Goal: Transaction & Acquisition: Purchase product/service

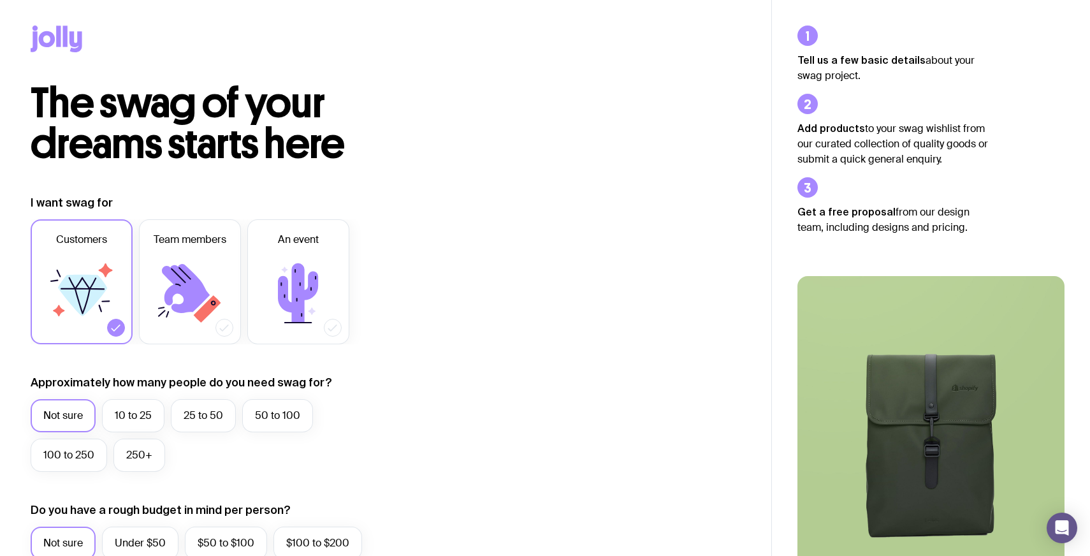
click at [75, 38] on icon at bounding box center [57, 38] width 52 height 27
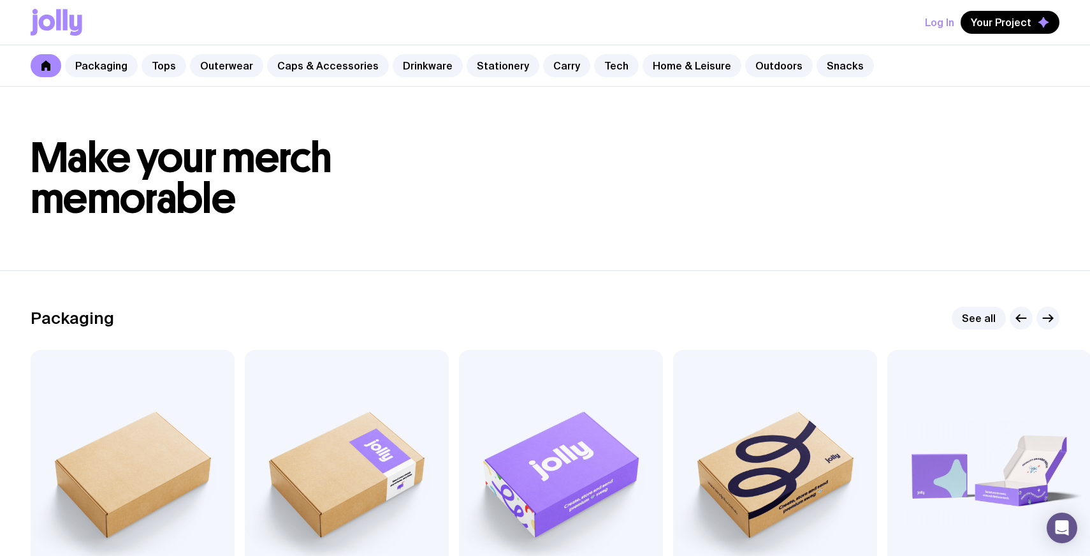
click at [945, 25] on button "Log In" at bounding box center [939, 22] width 29 height 23
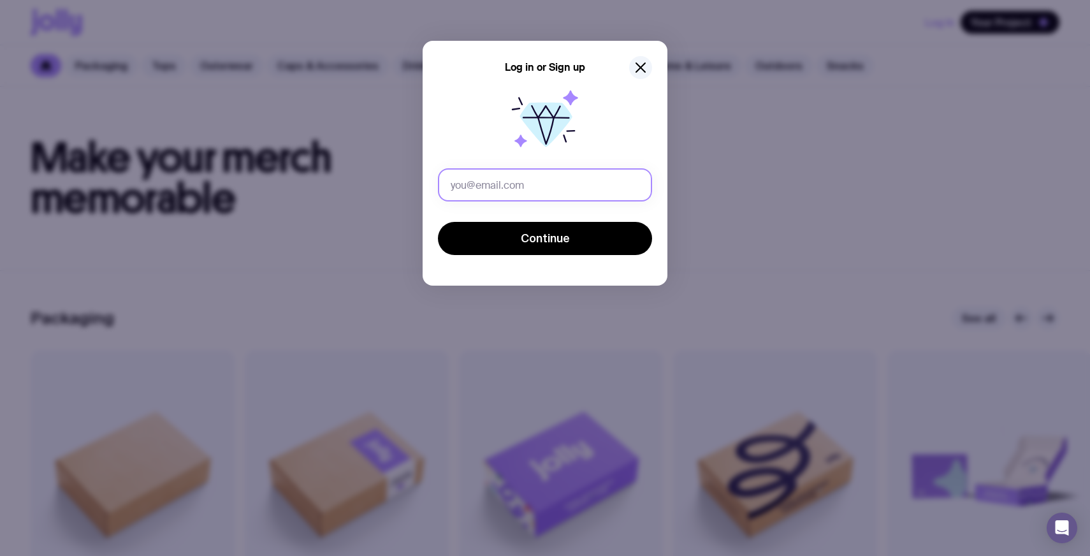
click at [546, 173] on input "text" at bounding box center [545, 184] width 214 height 33
type input "[EMAIL_ADDRESS][DOMAIN_NAME]"
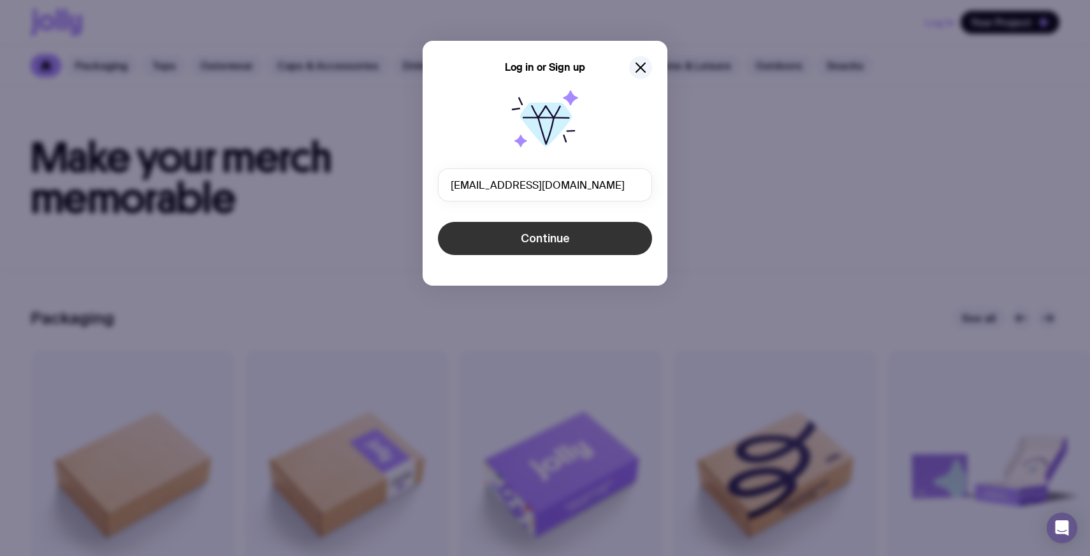
click at [561, 241] on span "Continue" at bounding box center [545, 238] width 49 height 15
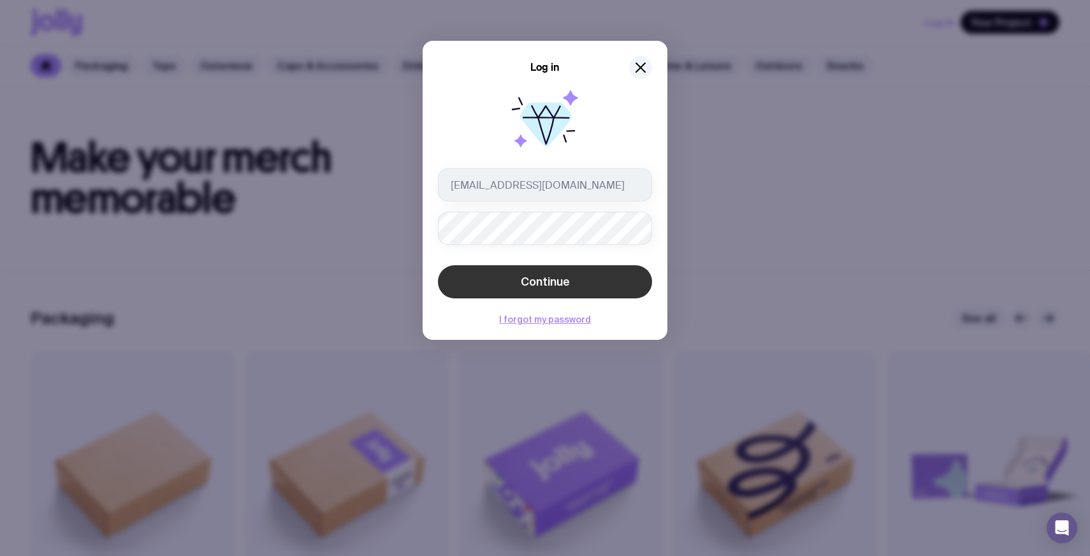
click at [608, 279] on button "Continue" at bounding box center [545, 281] width 214 height 33
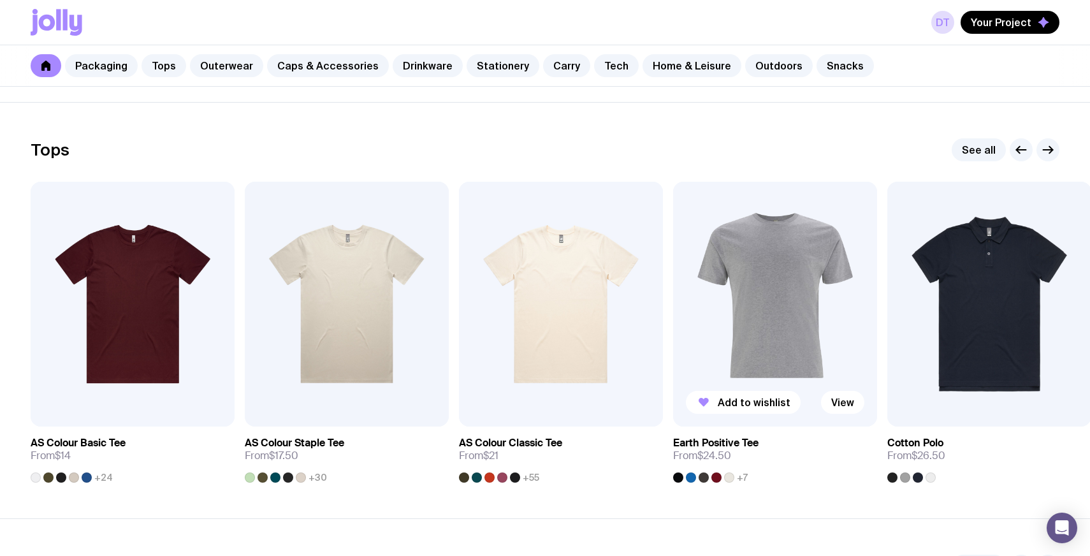
scroll to position [641, 0]
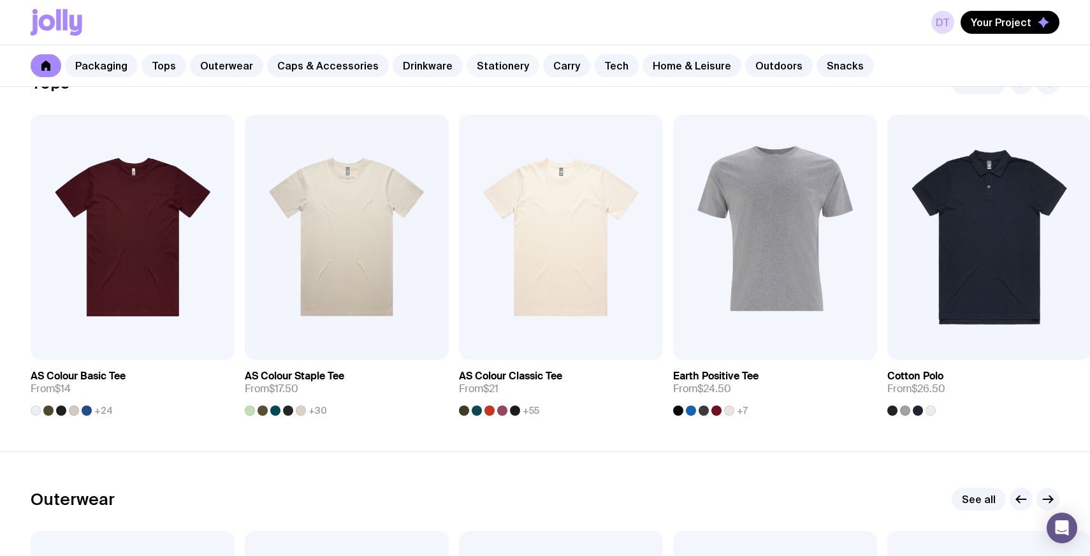
click at [514, 61] on link "Stationery" at bounding box center [503, 65] width 73 height 23
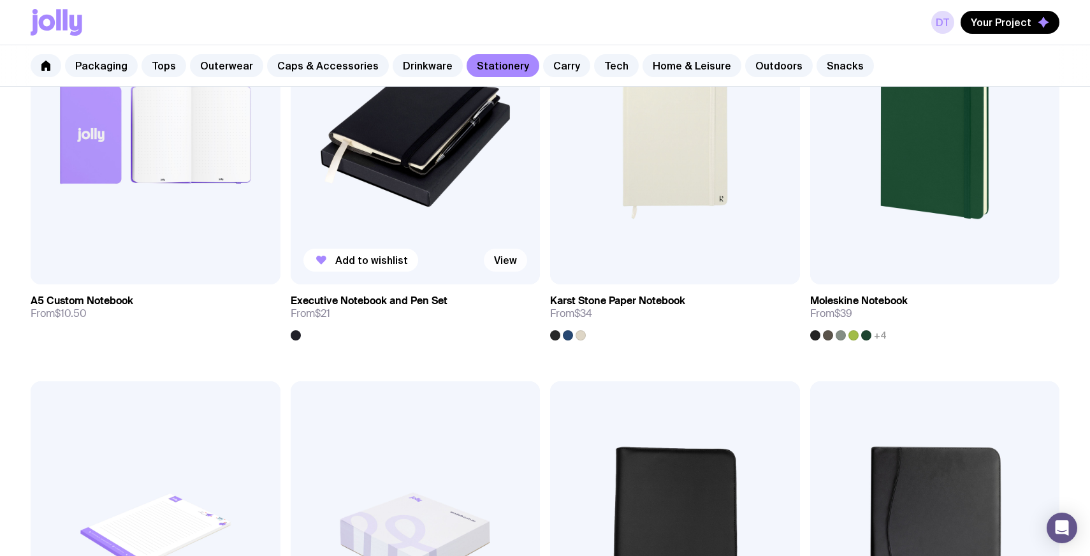
scroll to position [1432, 0]
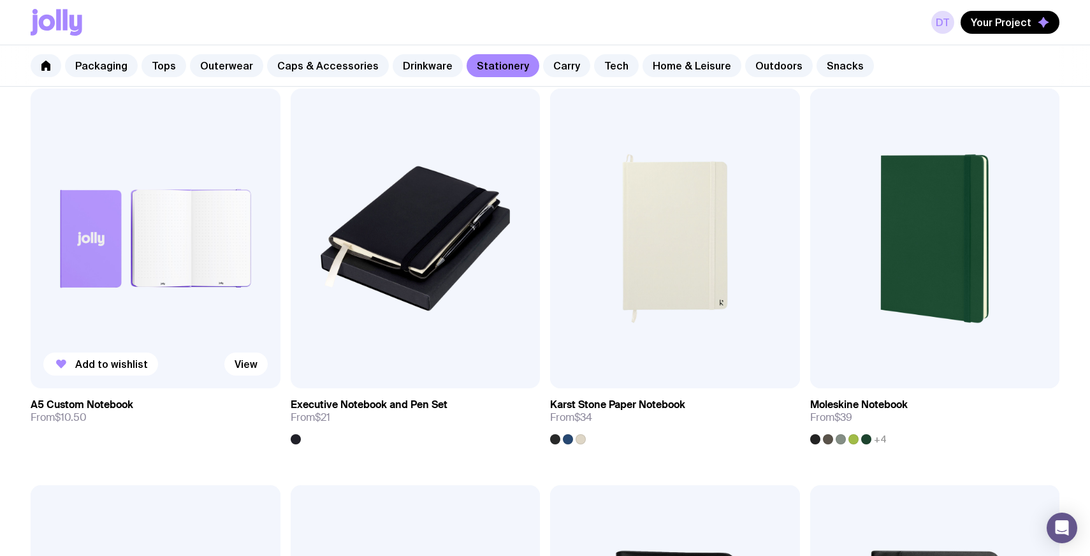
click at [183, 276] on img at bounding box center [156, 239] width 250 height 300
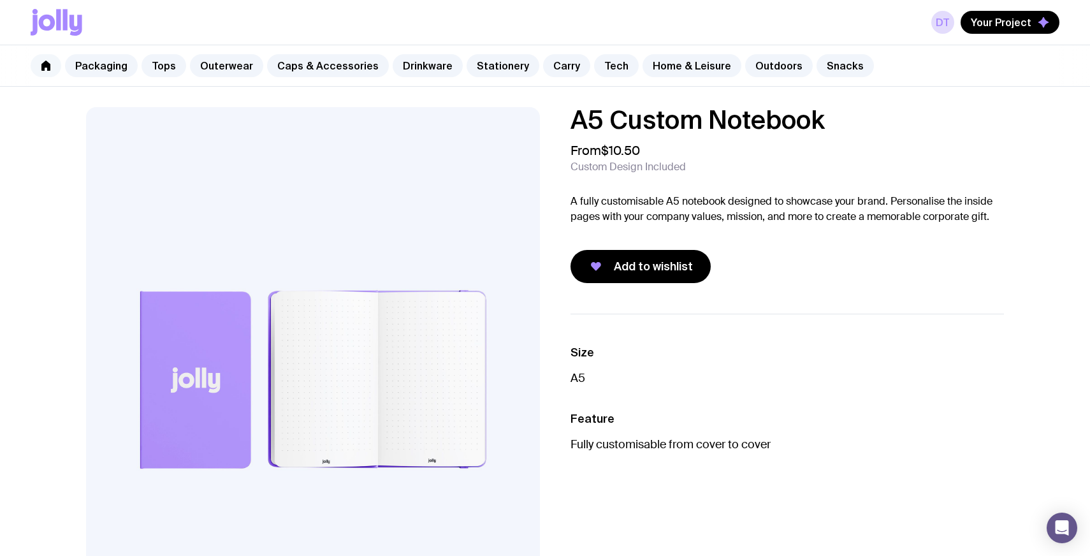
click at [50, 64] on icon at bounding box center [45, 66] width 9 height 10
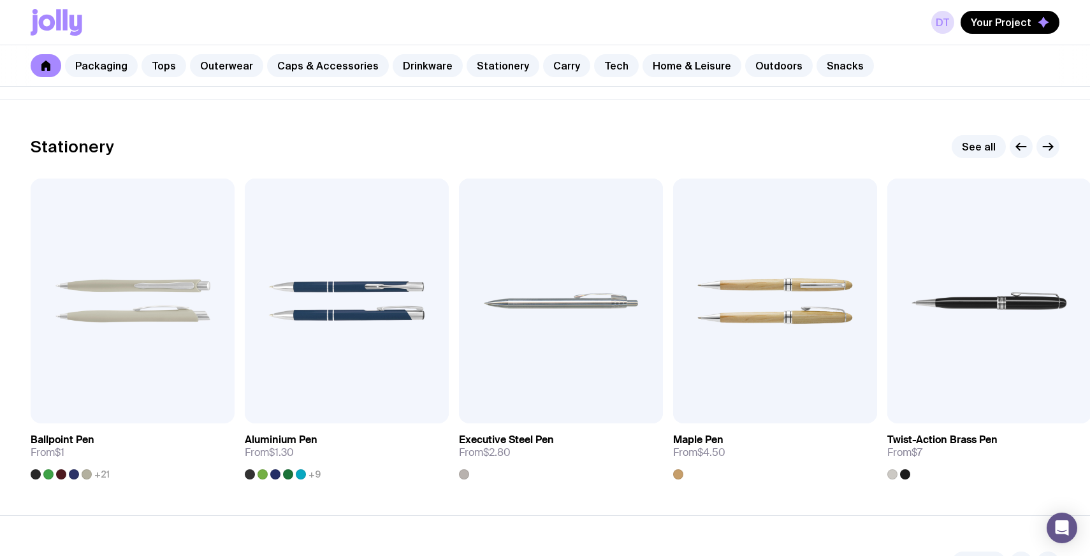
scroll to position [2268, 0]
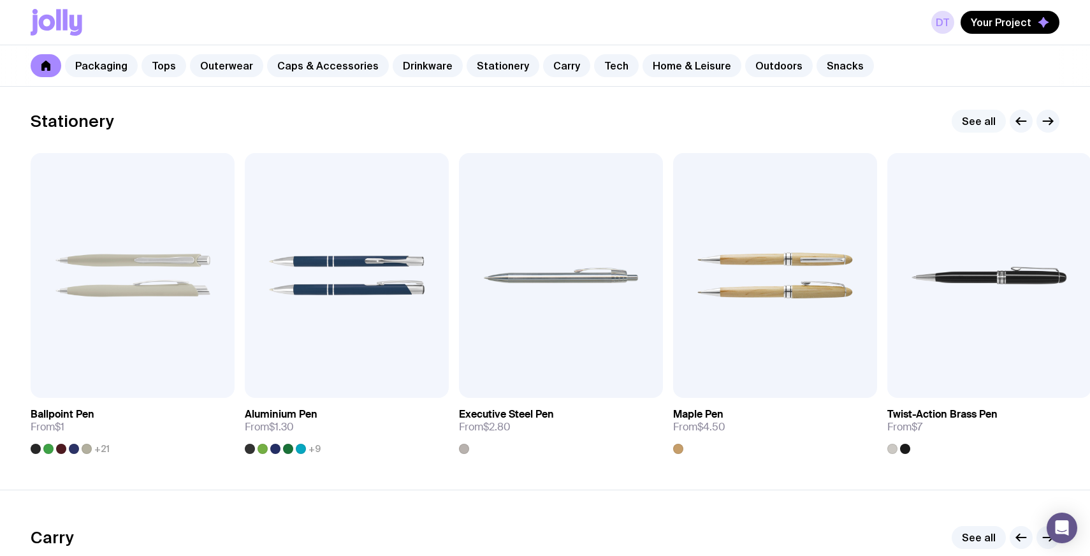
click at [982, 126] on link "See all" at bounding box center [979, 121] width 54 height 23
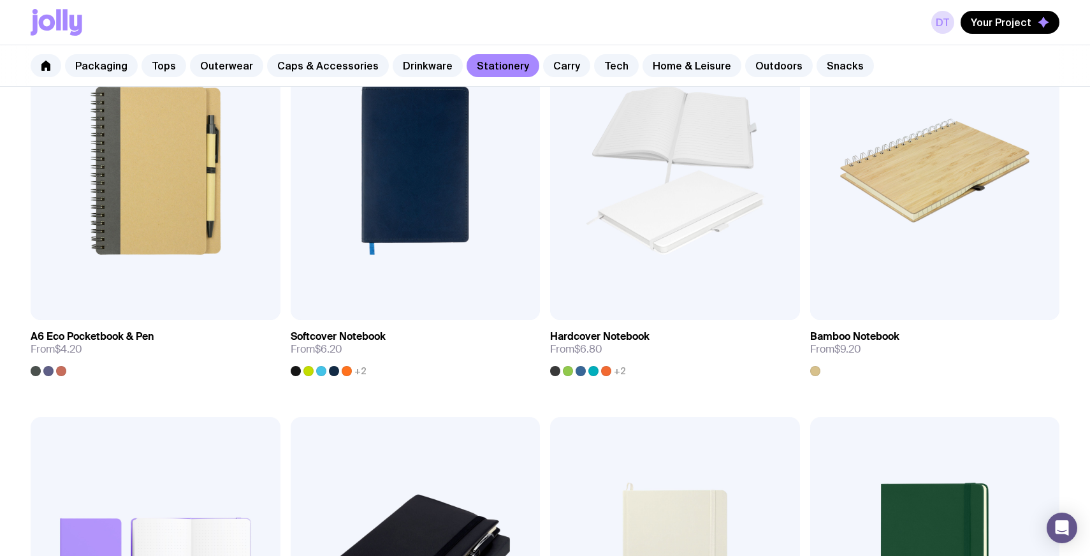
scroll to position [1071, 0]
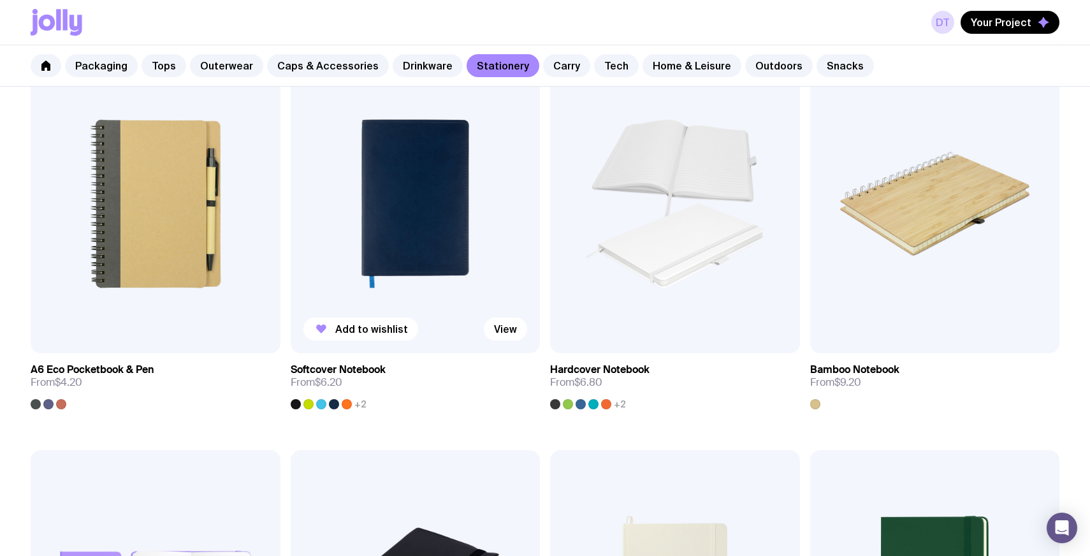
click at [451, 247] on img at bounding box center [416, 204] width 250 height 300
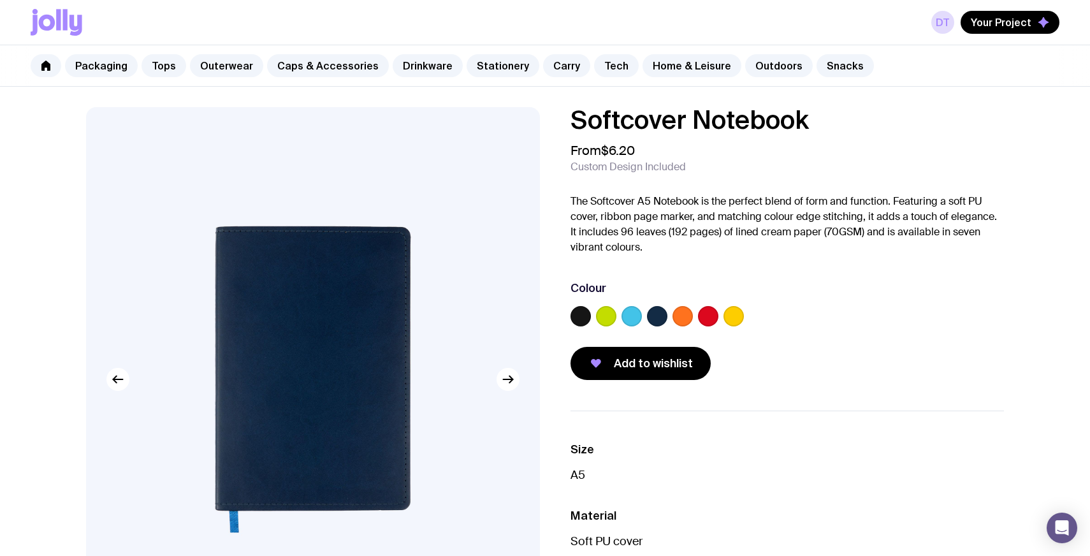
click at [632, 317] on label at bounding box center [632, 316] width 20 height 20
click at [0, 0] on input "radio" at bounding box center [0, 0] width 0 height 0
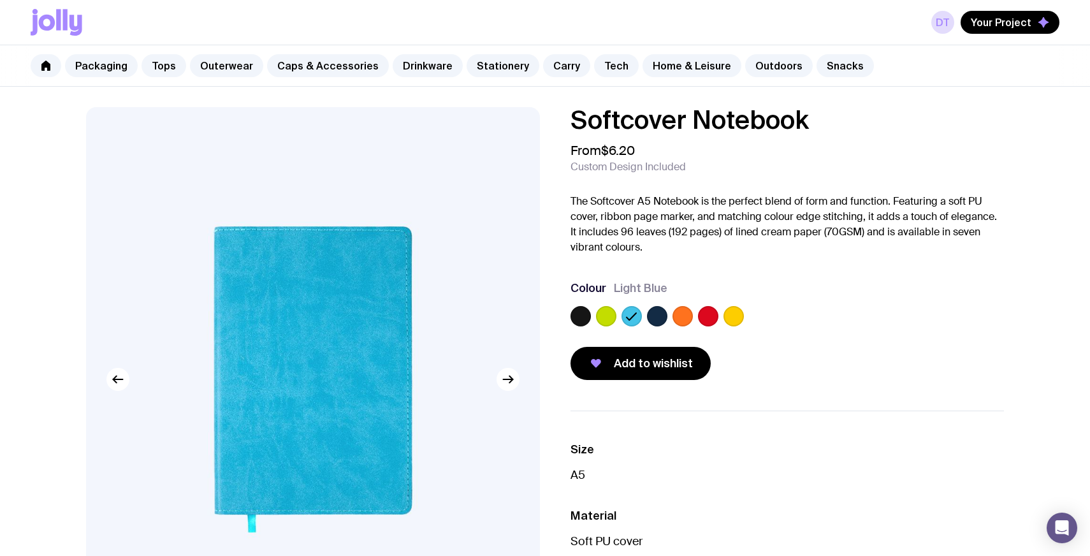
click at [609, 316] on label at bounding box center [606, 316] width 20 height 20
click at [0, 0] on input "radio" at bounding box center [0, 0] width 0 height 0
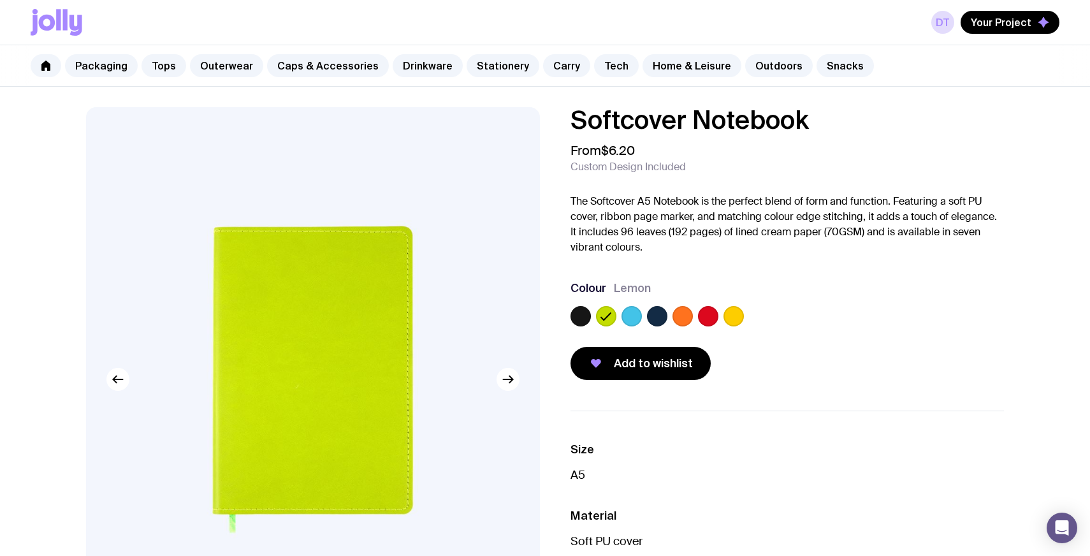
click at [678, 316] on label at bounding box center [683, 316] width 20 height 20
click at [0, 0] on input "radio" at bounding box center [0, 0] width 0 height 0
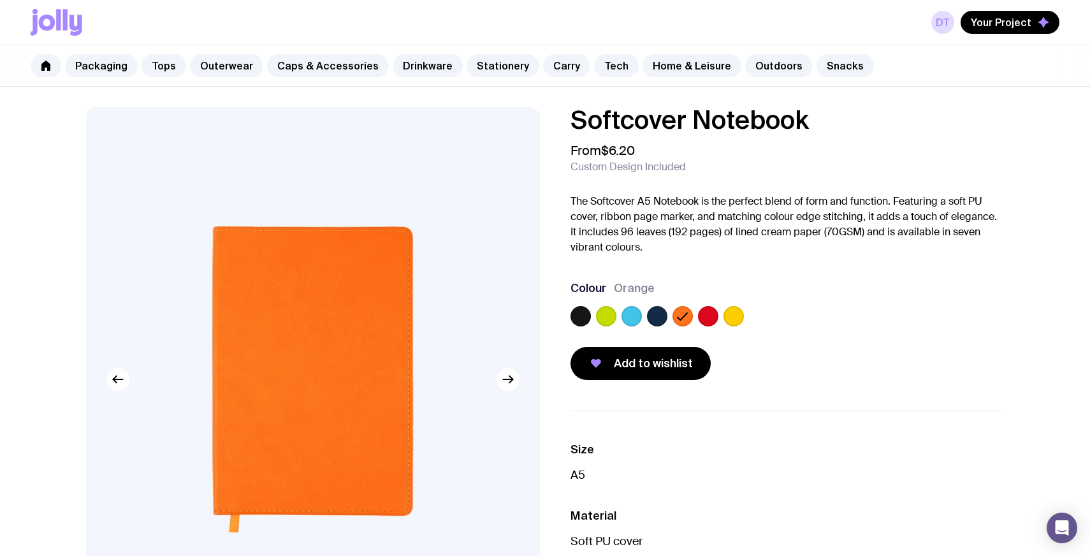
click at [650, 318] on label at bounding box center [657, 316] width 20 height 20
click at [0, 0] on input "radio" at bounding box center [0, 0] width 0 height 0
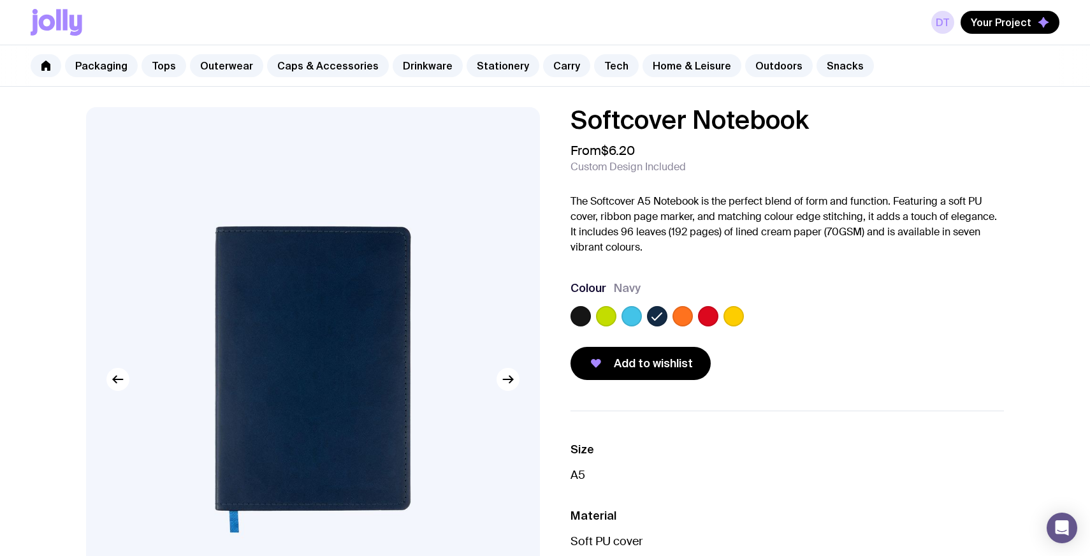
click at [712, 316] on label at bounding box center [708, 316] width 20 height 20
click at [0, 0] on input "radio" at bounding box center [0, 0] width 0 height 0
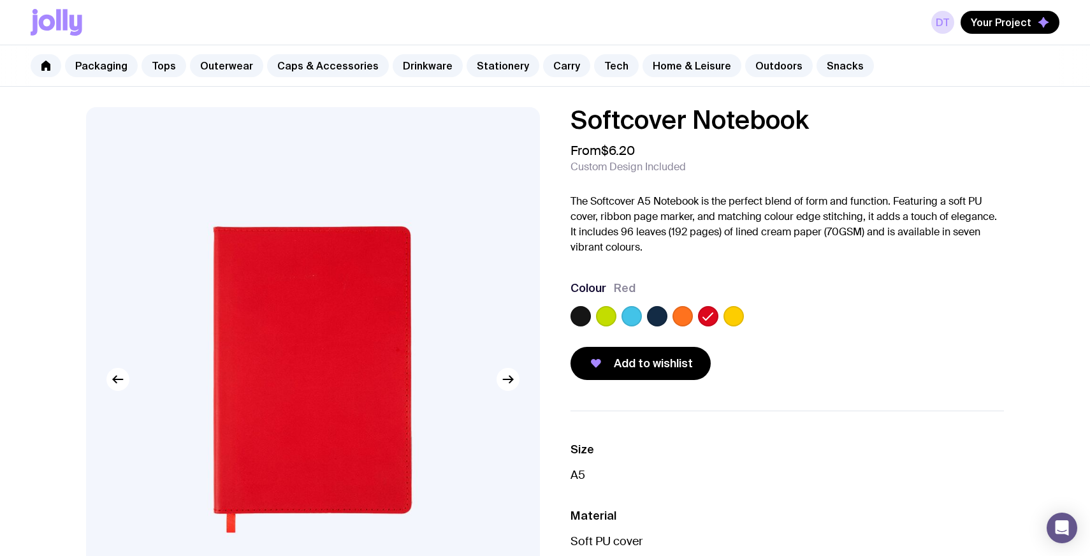
click at [729, 316] on label at bounding box center [734, 316] width 20 height 20
click at [0, 0] on input "radio" at bounding box center [0, 0] width 0 height 0
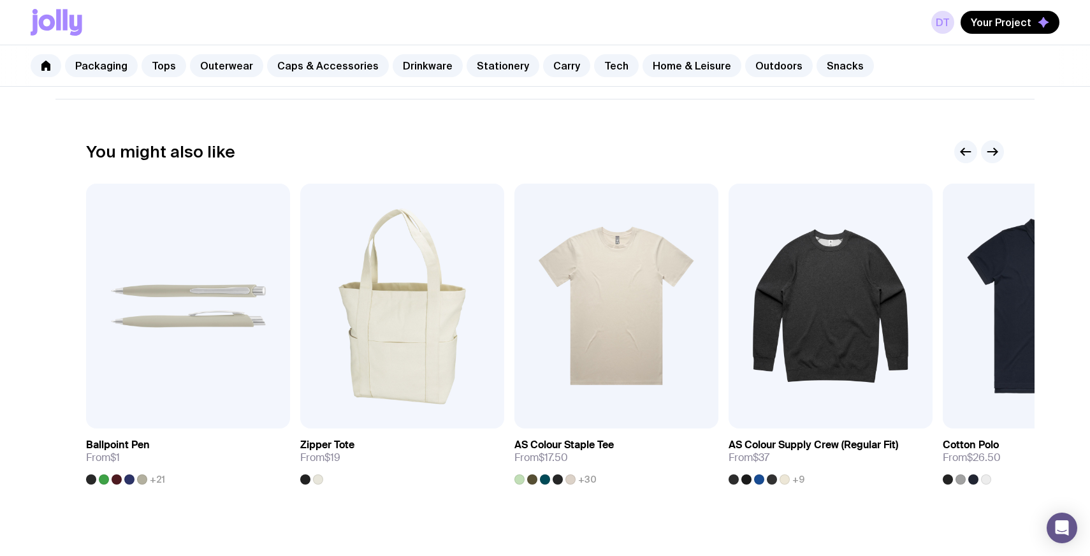
scroll to position [752, 0]
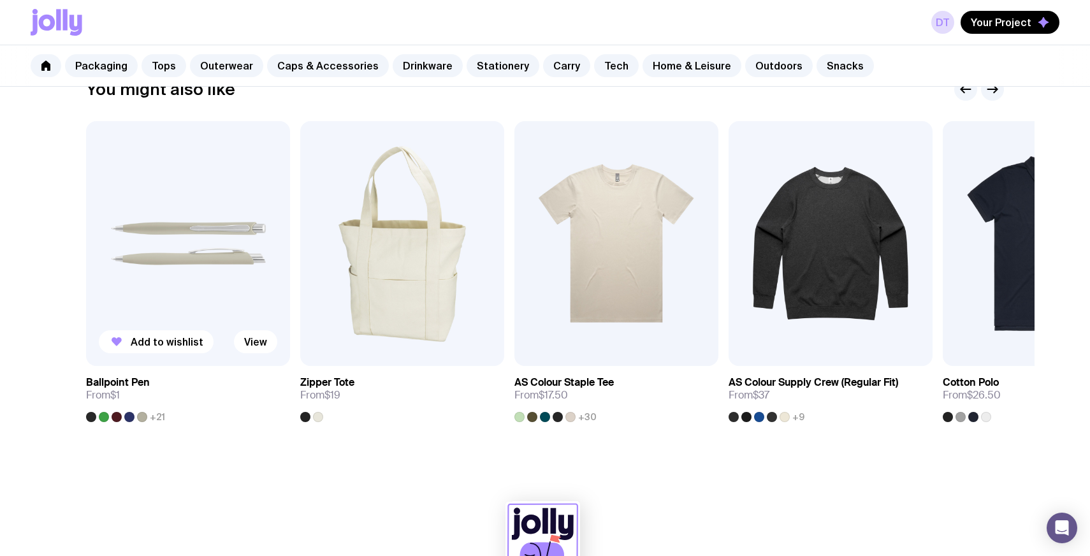
click at [214, 293] on img at bounding box center [188, 243] width 204 height 245
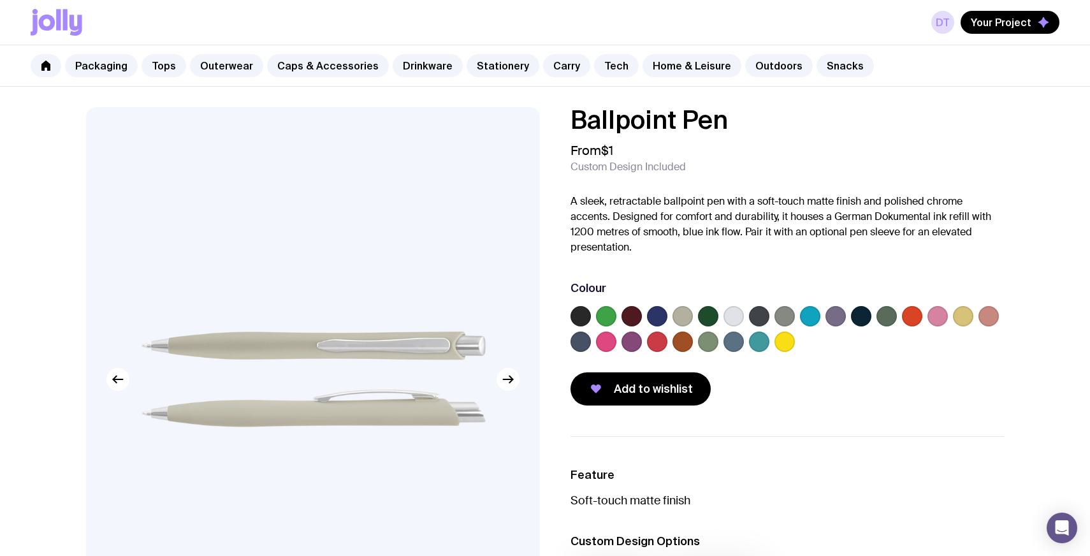
click at [809, 315] on label at bounding box center [810, 316] width 20 height 20
click at [0, 0] on input "radio" at bounding box center [0, 0] width 0 height 0
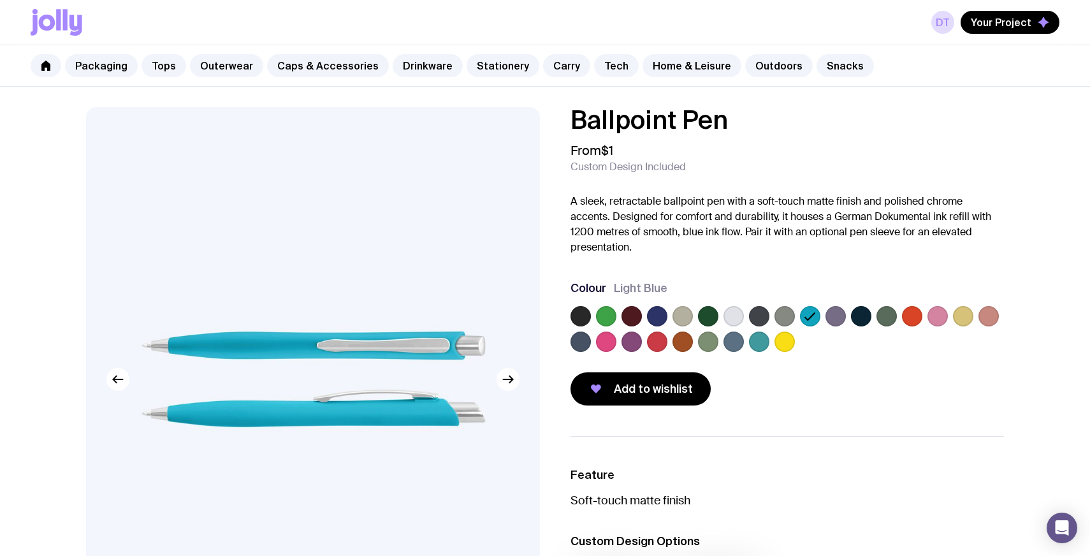
click at [761, 338] on label at bounding box center [759, 341] width 20 height 20
click at [0, 0] on input "radio" at bounding box center [0, 0] width 0 height 0
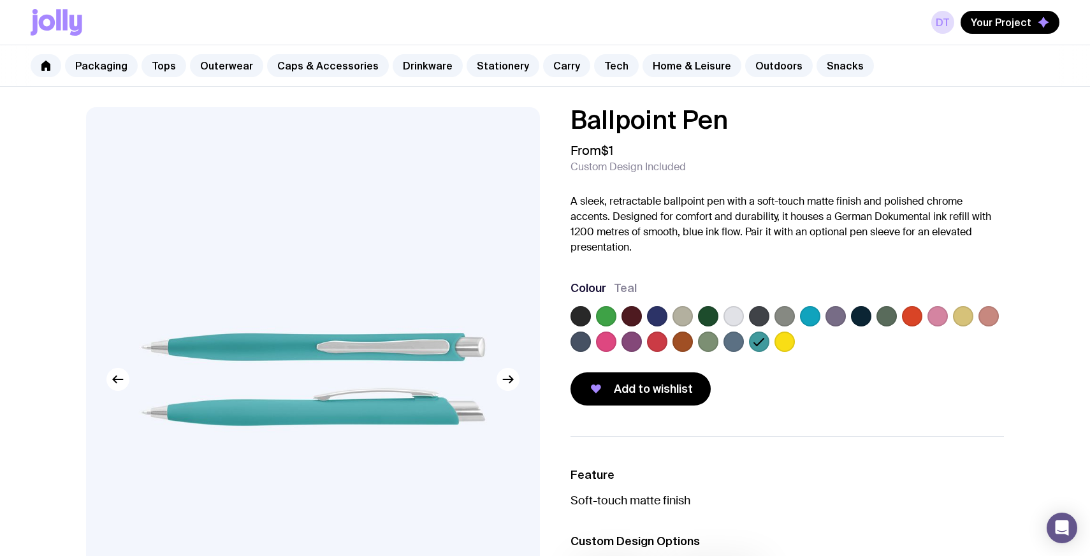
click at [711, 310] on label at bounding box center [708, 316] width 20 height 20
click at [0, 0] on input "radio" at bounding box center [0, 0] width 0 height 0
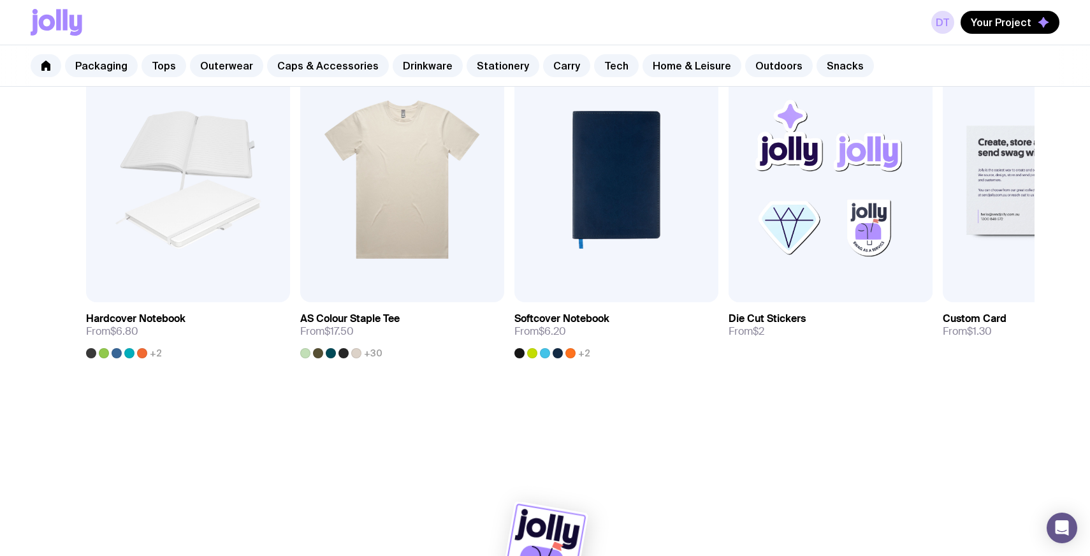
scroll to position [819, 0]
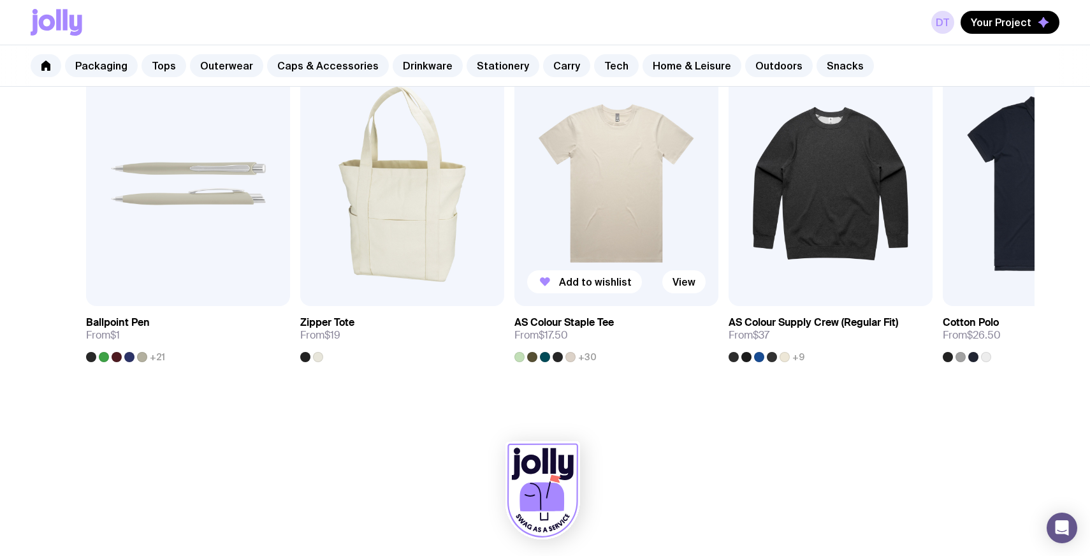
scroll to position [819, 0]
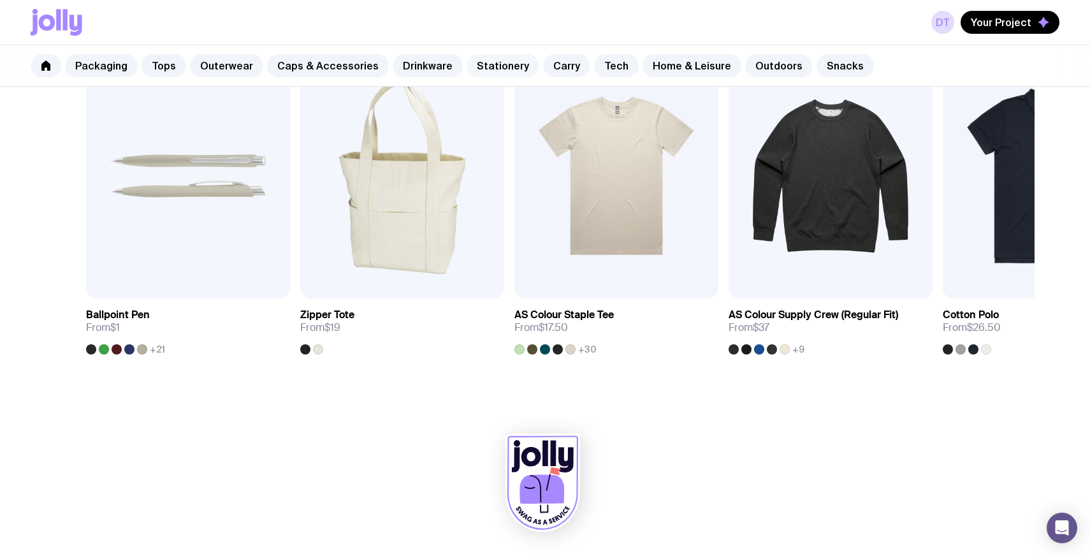
click at [483, 71] on link "Stationery" at bounding box center [503, 65] width 73 height 23
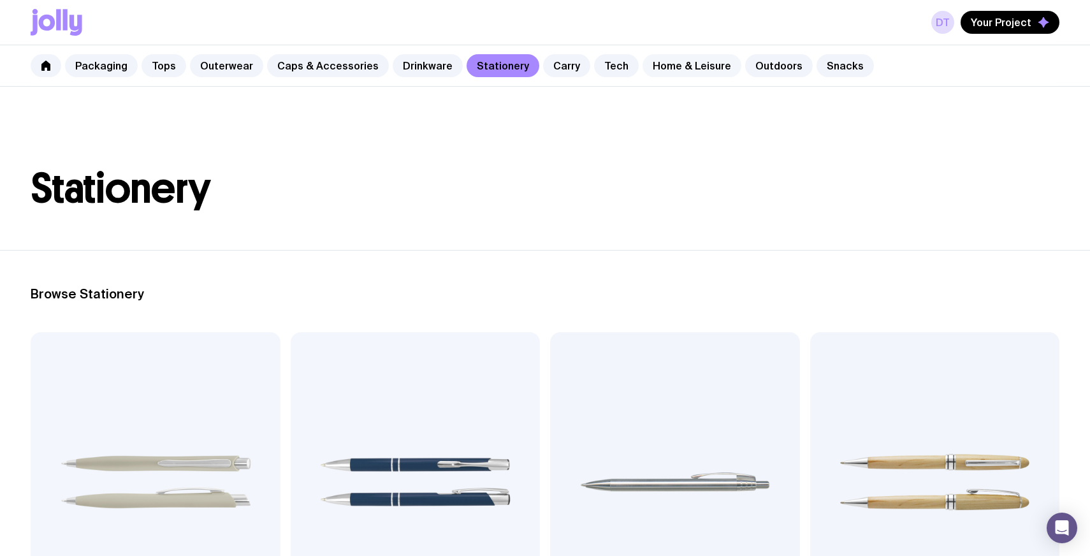
click at [678, 68] on link "Home & Leisure" at bounding box center [692, 65] width 99 height 23
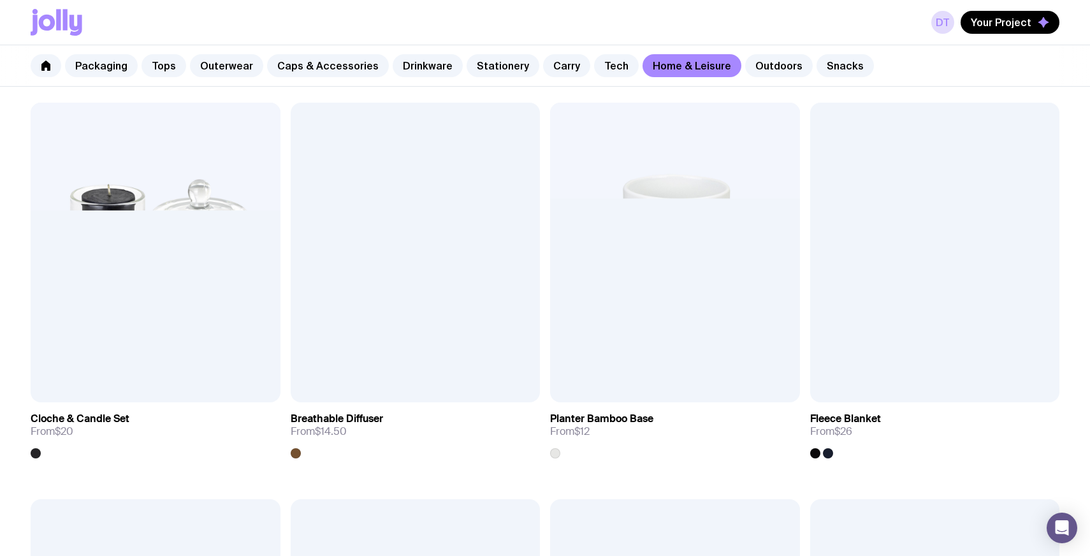
scroll to position [2219, 0]
